Goal: Communication & Community: Answer question/provide support

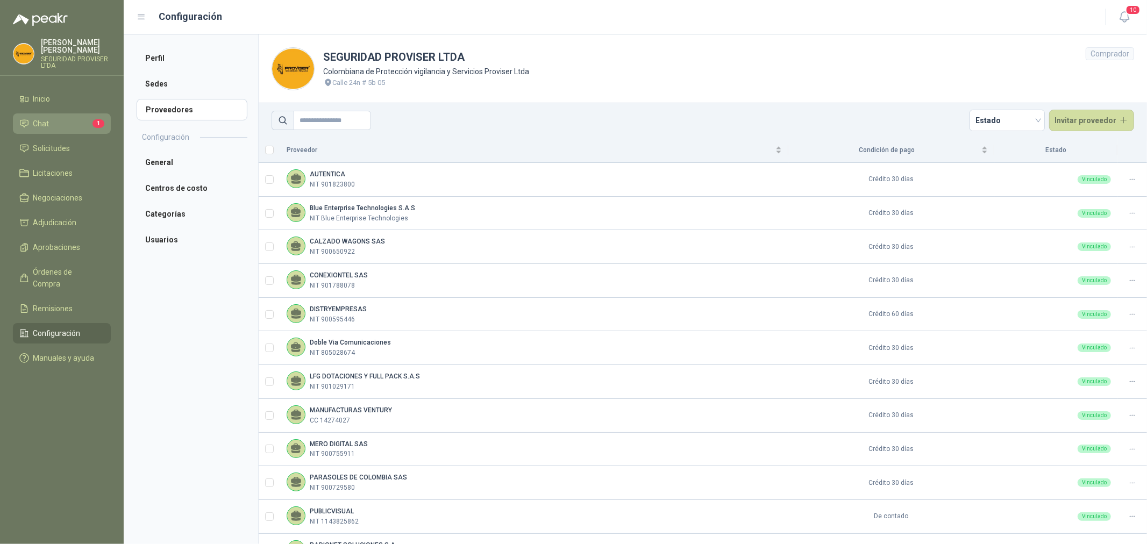
scroll to position [162, 0]
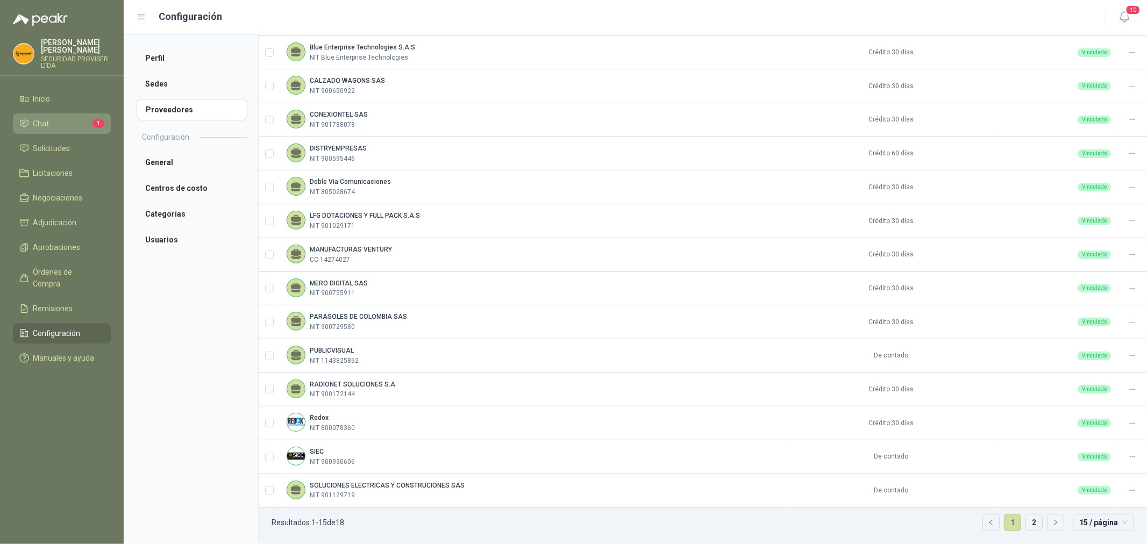
click at [68, 121] on li "Chat 1" at bounding box center [61, 124] width 85 height 12
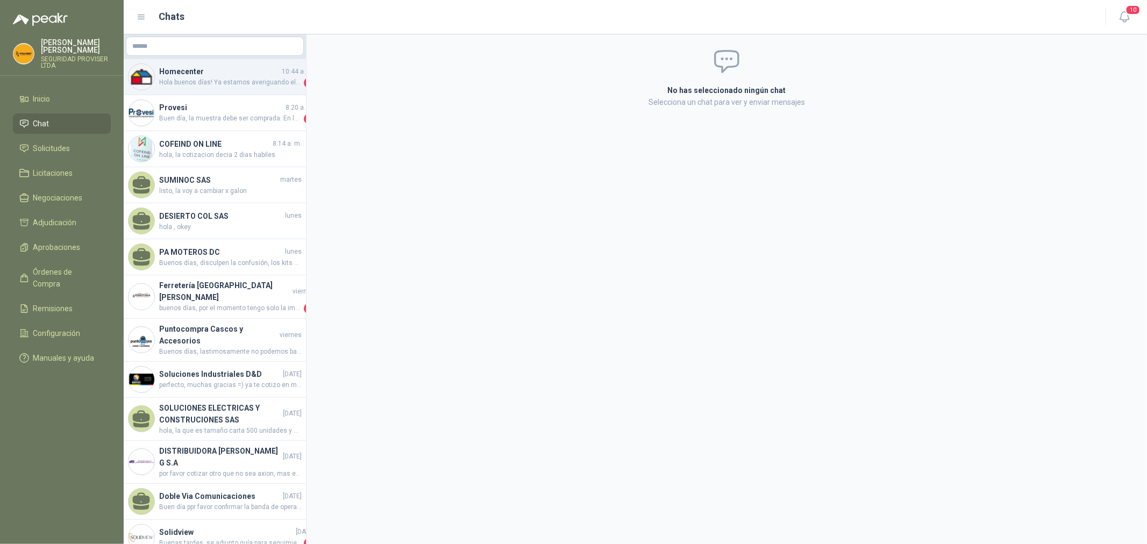
click at [222, 87] on span "Hola buenos días! Ya estamos averiguando el estado y les confirmamos apenas sep…" at bounding box center [230, 82] width 142 height 11
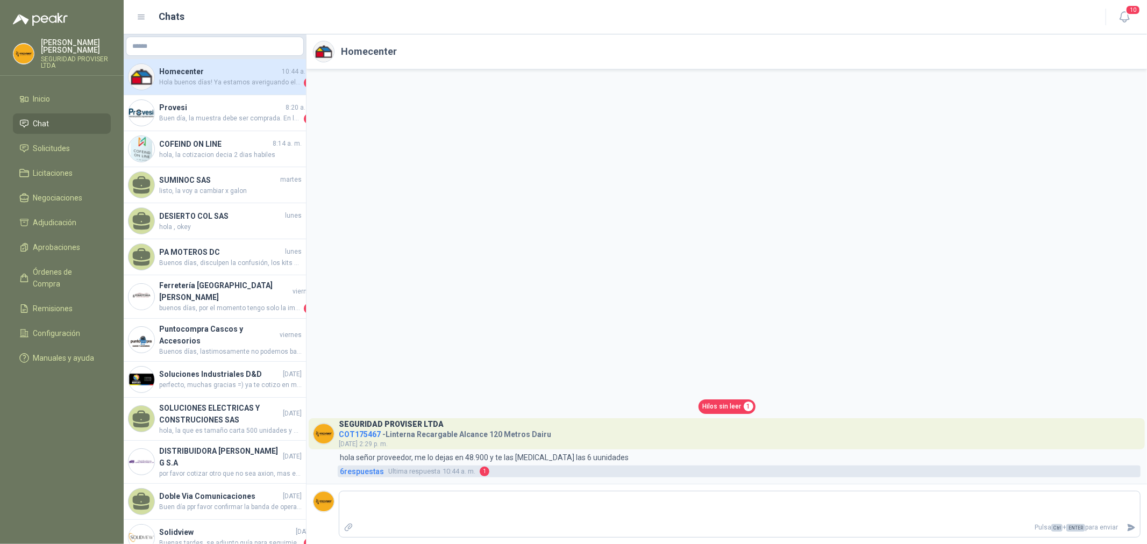
click at [370, 472] on span "6 respuesta s" at bounding box center [362, 472] width 44 height 12
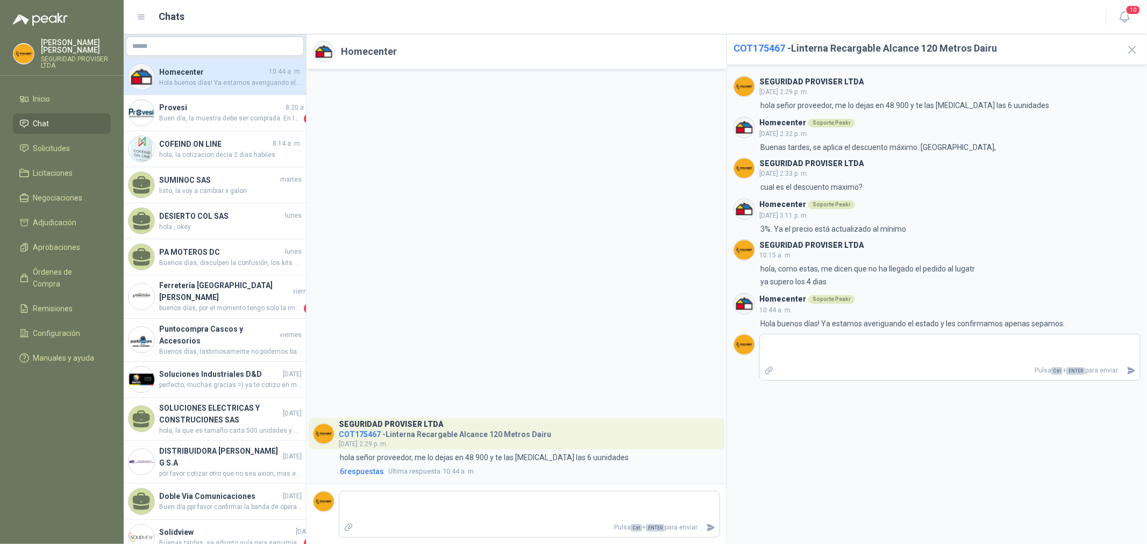
click at [634, 82] on div "SEGURIDAD PROVISER LTDA COT175467 - Linterna Recargable Alcance 120 Metros Dair…" at bounding box center [516, 276] width 420 height 415
click at [60, 98] on li "Inicio" at bounding box center [61, 99] width 85 height 12
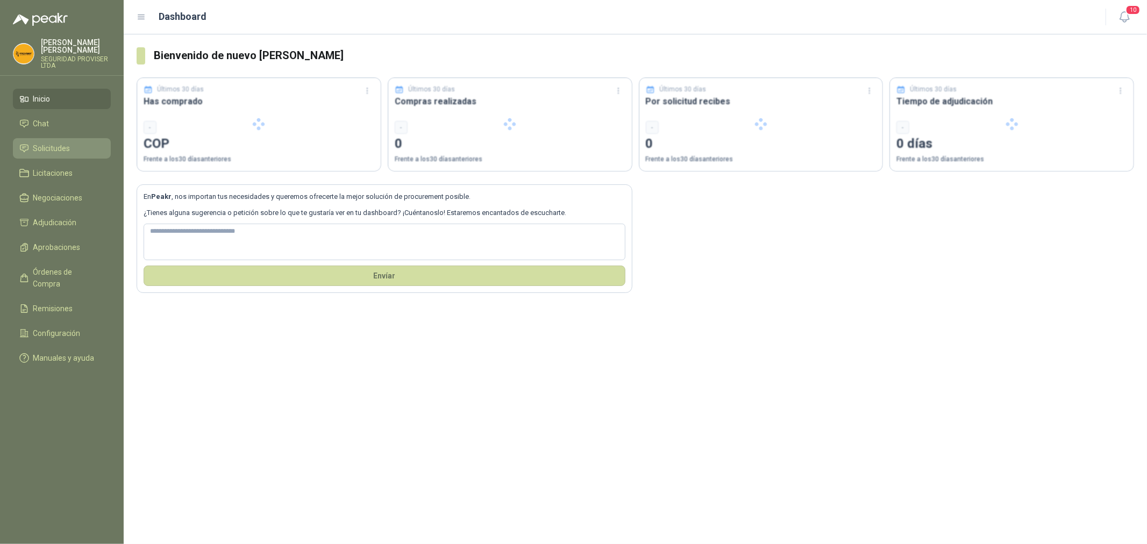
click at [77, 146] on li "Solicitudes" at bounding box center [61, 148] width 85 height 12
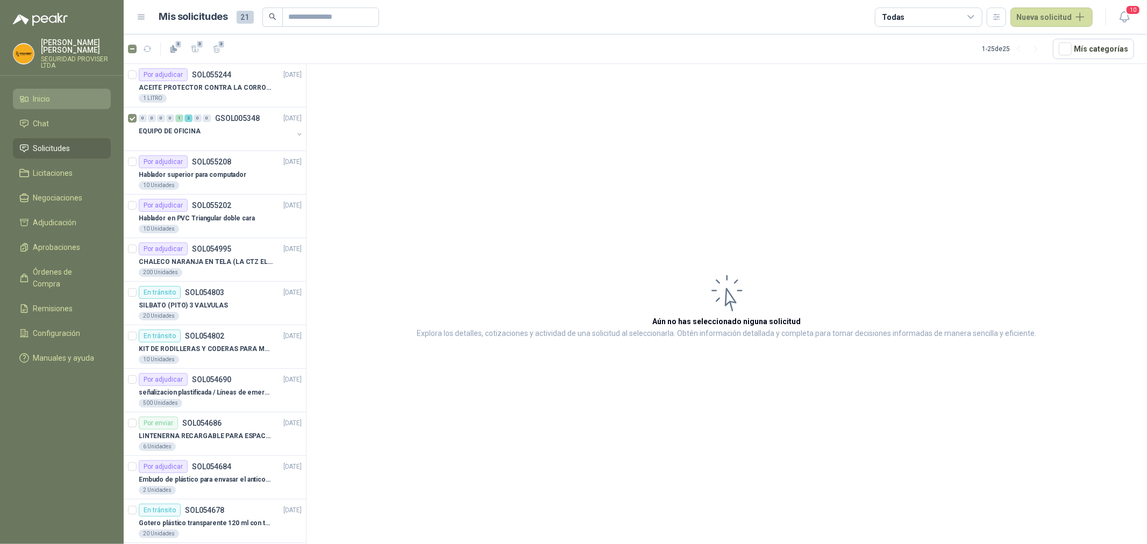
click at [45, 101] on span "Inicio" at bounding box center [41, 99] width 17 height 12
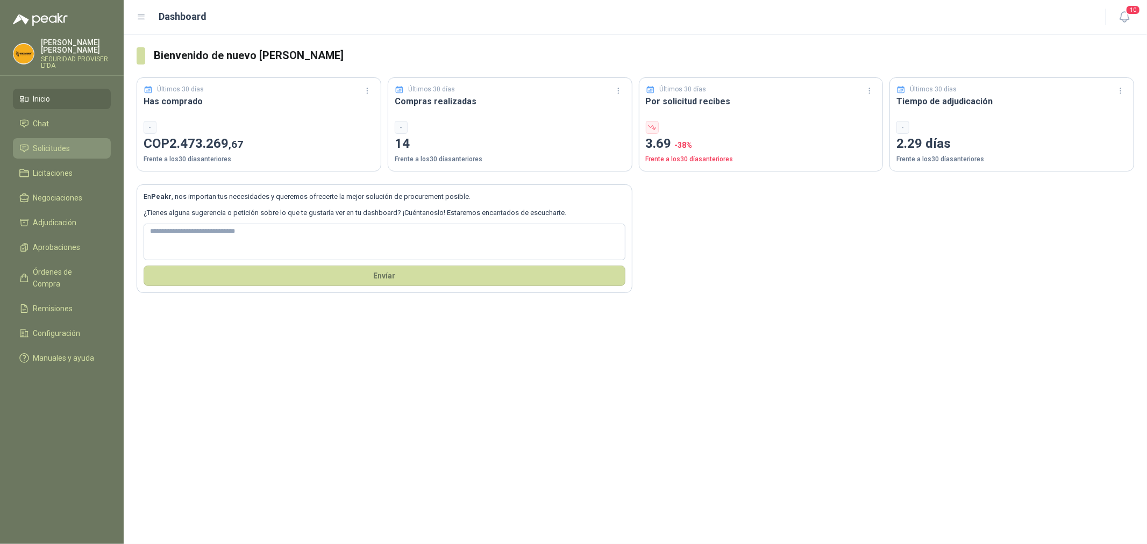
click at [62, 144] on span "Solicitudes" at bounding box center [51, 148] width 37 height 12
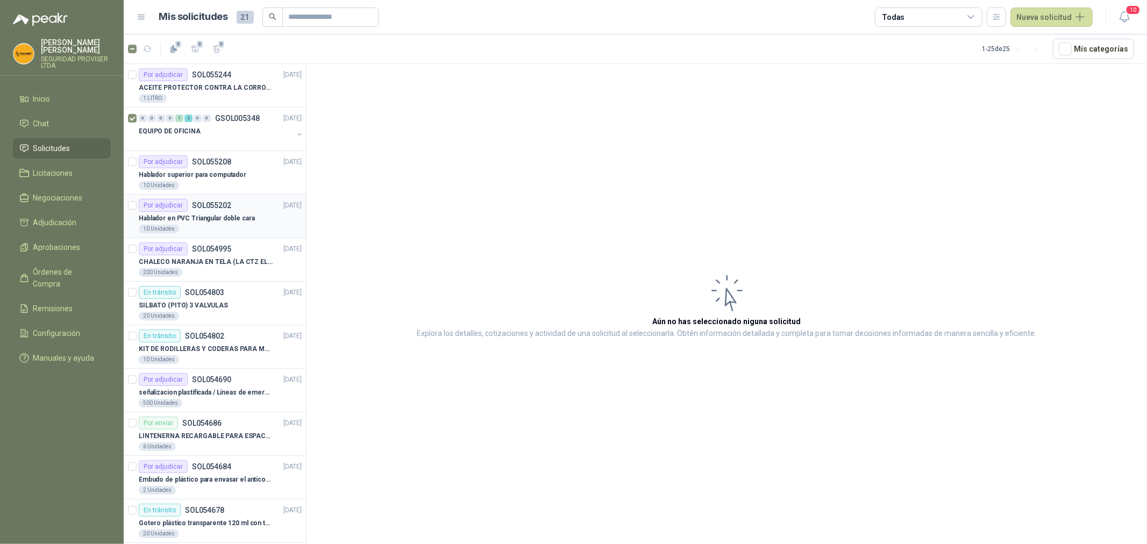
click at [244, 217] on p "Hablador en PVC Triangular doble cara" at bounding box center [197, 218] width 116 height 10
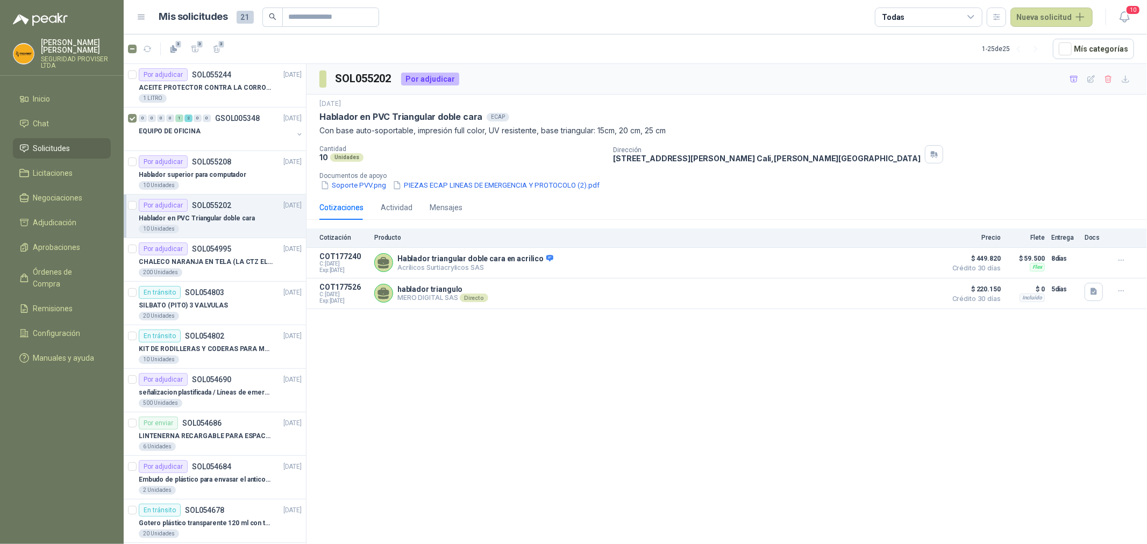
click at [976, 17] on icon at bounding box center [971, 17] width 10 height 10
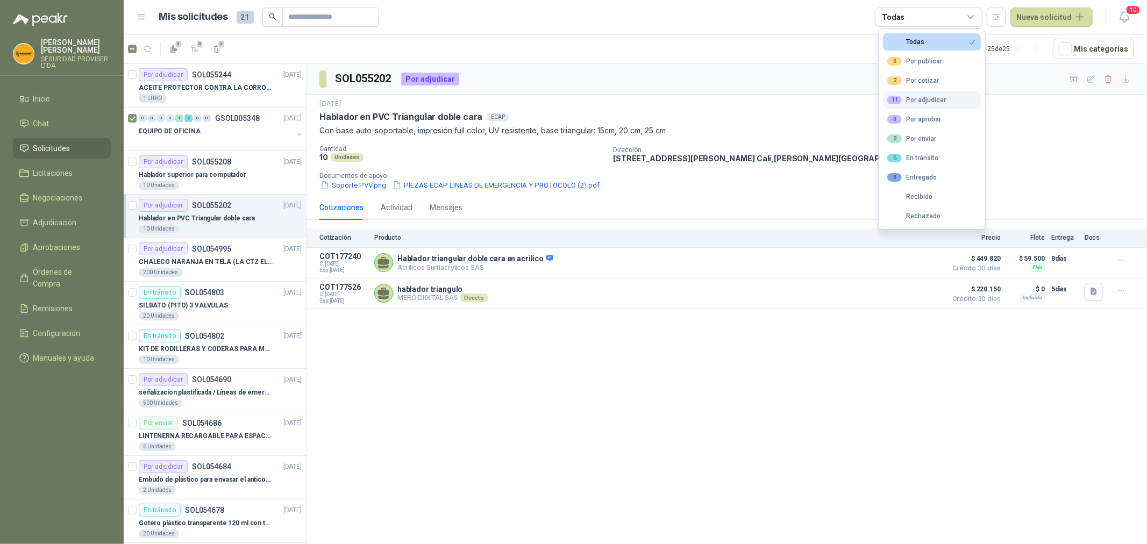
click at [937, 95] on button "11 Por adjudicar" at bounding box center [932, 99] width 98 height 17
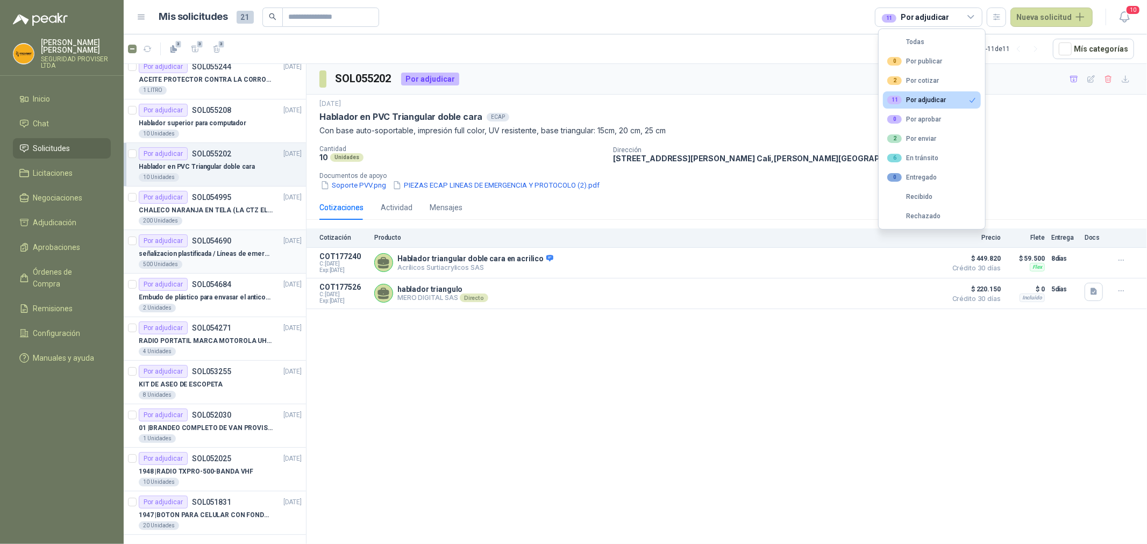
scroll to position [10, 0]
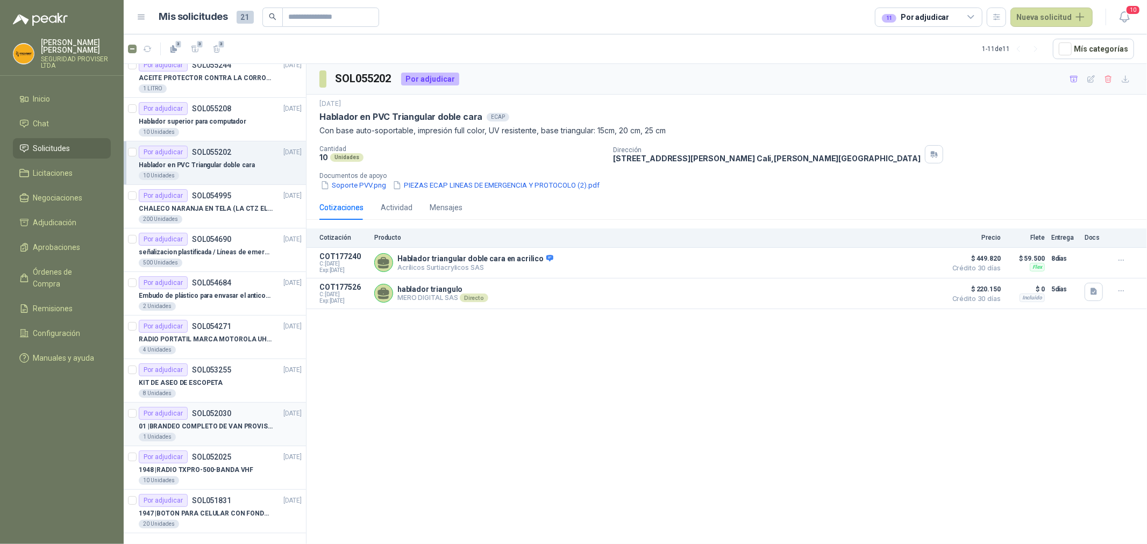
click at [248, 433] on div "1 Unidades" at bounding box center [220, 437] width 163 height 9
